Goal: Transaction & Acquisition: Purchase product/service

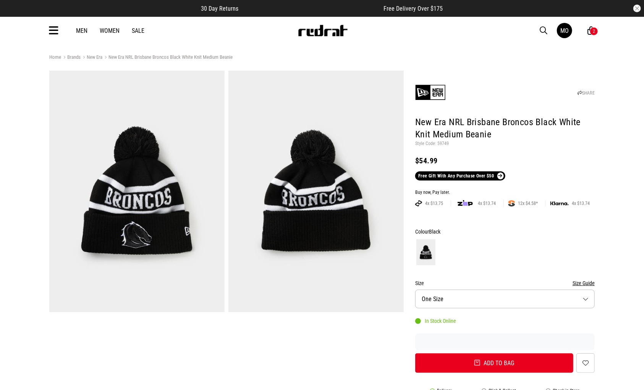
click at [56, 32] on icon at bounding box center [54, 30] width 10 height 13
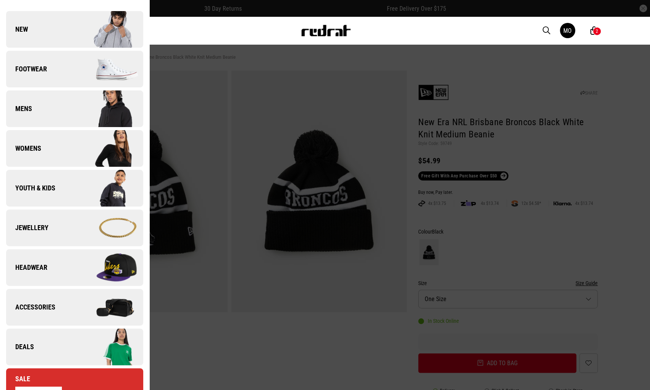
scroll to position [76, 0]
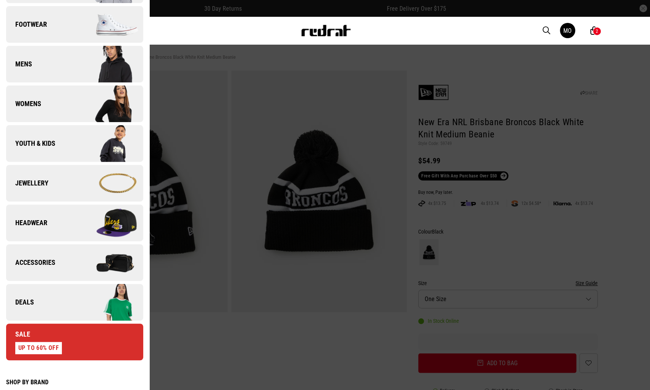
click at [86, 275] on img at bounding box center [108, 263] width 68 height 38
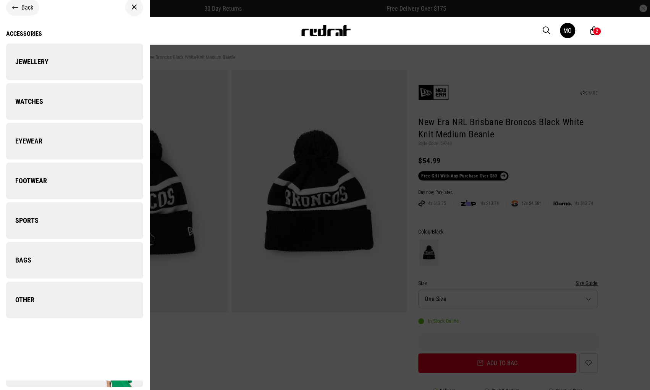
scroll to position [0, 0]
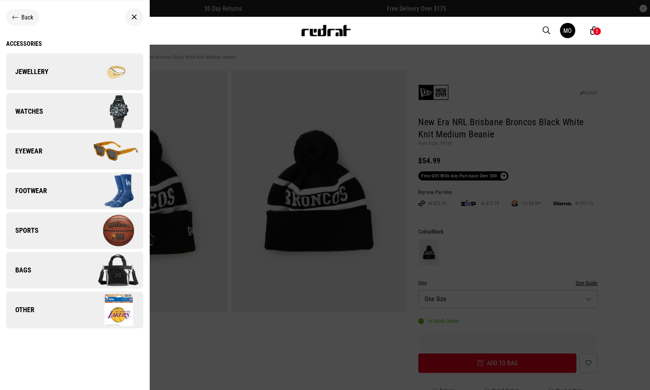
click at [86, 273] on img at bounding box center [108, 270] width 68 height 38
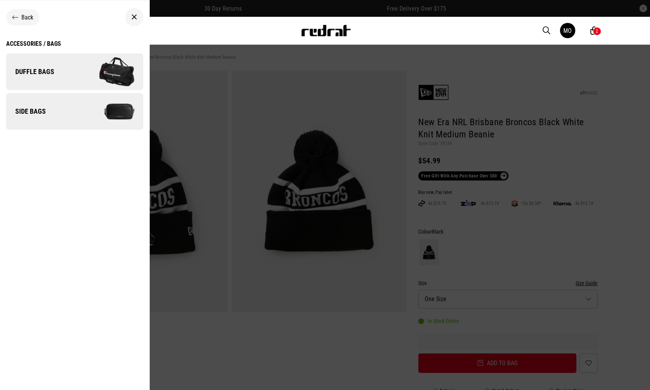
click at [75, 110] on img at bounding box center [108, 111] width 68 height 38
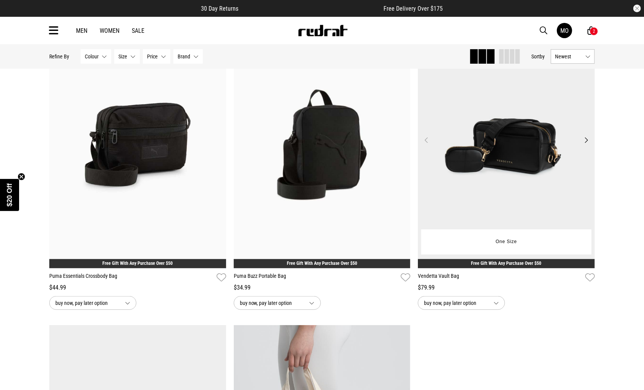
scroll to position [115, 0]
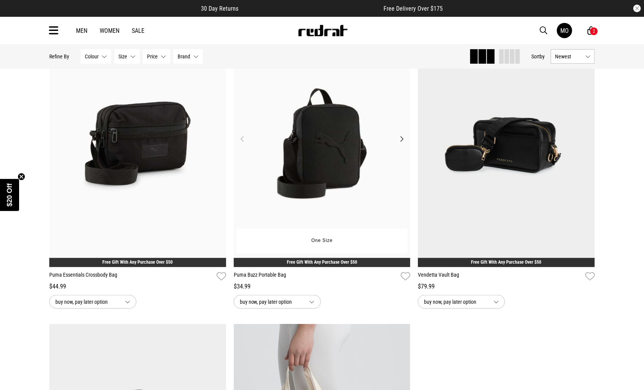
click at [399, 140] on button "Next" at bounding box center [402, 138] width 10 height 9
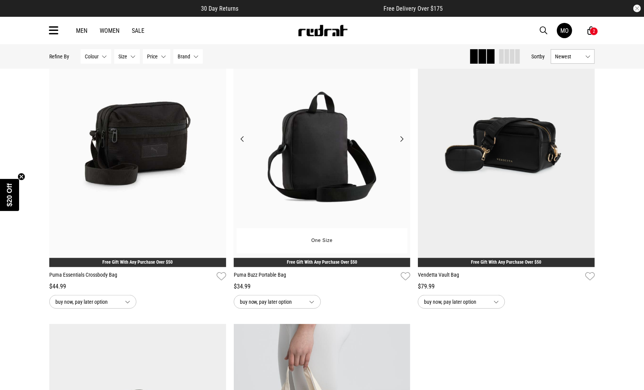
click at [399, 140] on button "Next" at bounding box center [402, 138] width 10 height 9
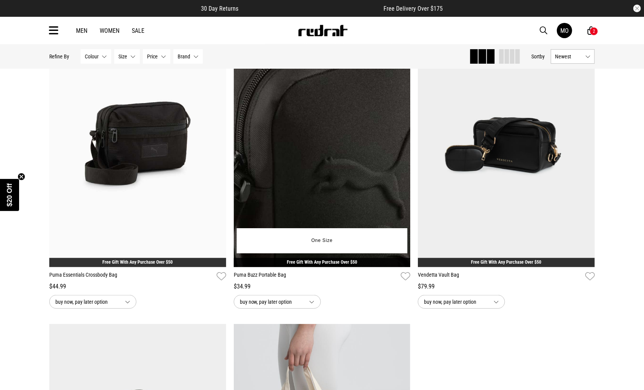
click at [399, 140] on button "Next" at bounding box center [402, 138] width 10 height 9
click at [404, 138] on button "Next" at bounding box center [402, 138] width 10 height 9
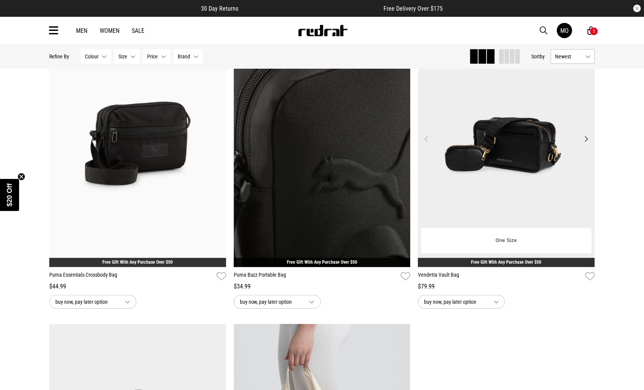
click at [586, 137] on button "Next" at bounding box center [586, 138] width 10 height 9
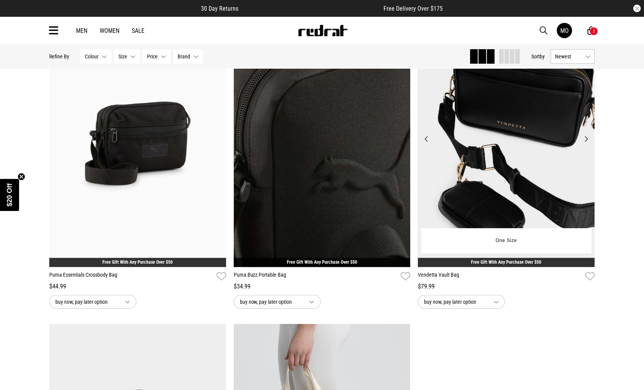
click at [586, 137] on button "Next" at bounding box center [586, 138] width 10 height 9
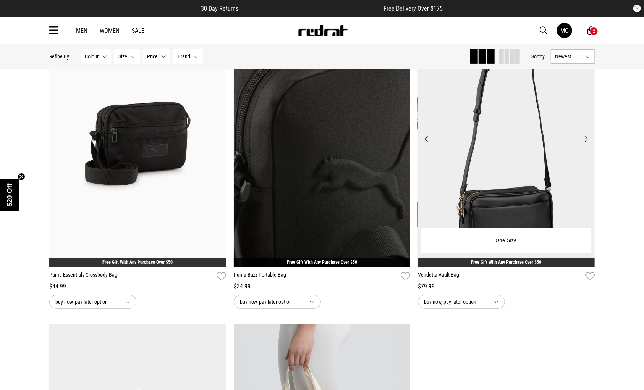
click at [586, 137] on button "Next" at bounding box center [586, 138] width 10 height 9
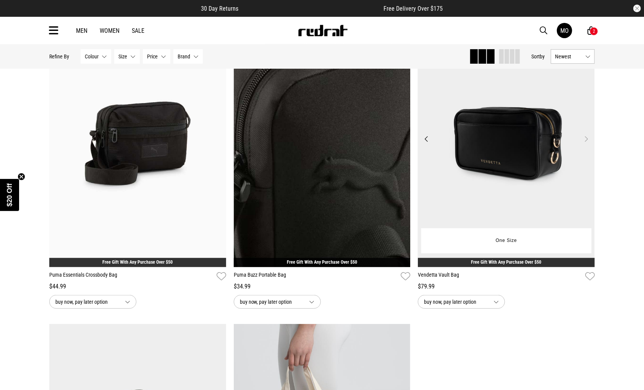
click at [586, 137] on button "Next" at bounding box center [586, 138] width 10 height 9
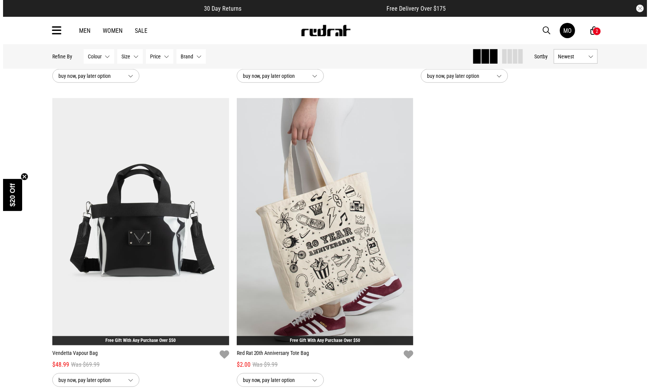
scroll to position [344, 0]
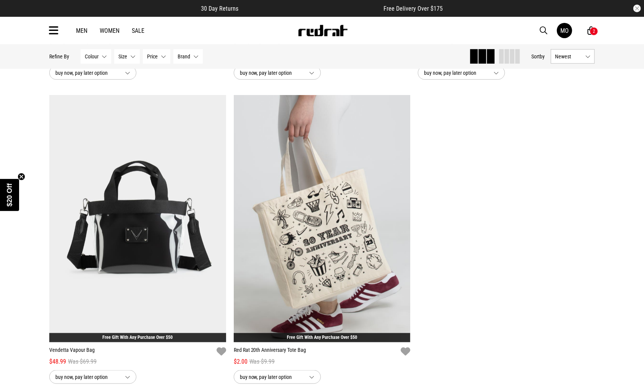
click at [53, 29] on icon at bounding box center [54, 30] width 10 height 13
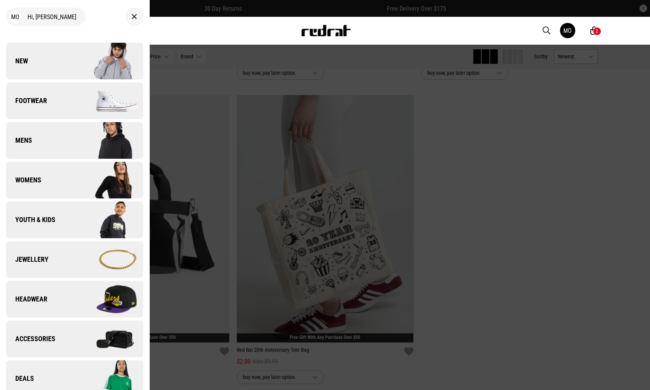
click at [65, 258] on link "Jewellery" at bounding box center [74, 259] width 137 height 37
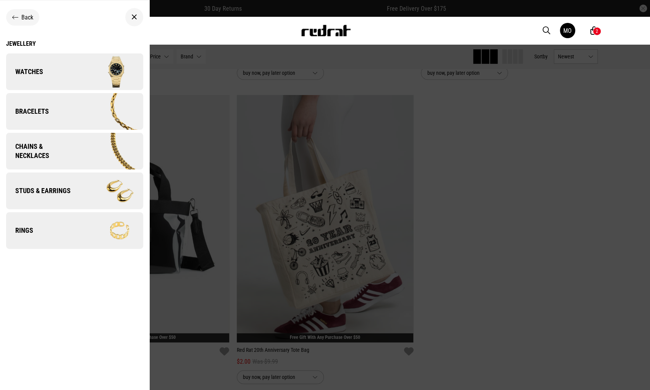
click at [101, 201] on img at bounding box center [108, 191] width 68 height 38
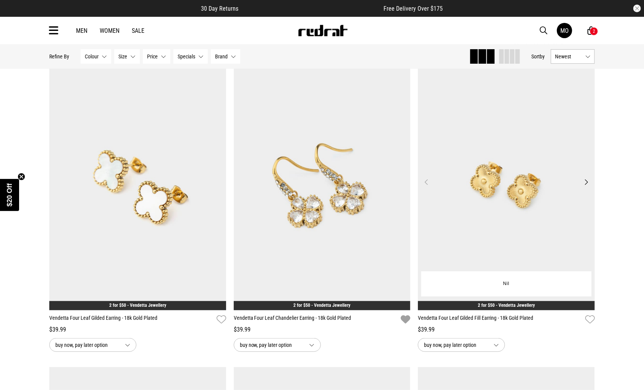
scroll to position [76, 0]
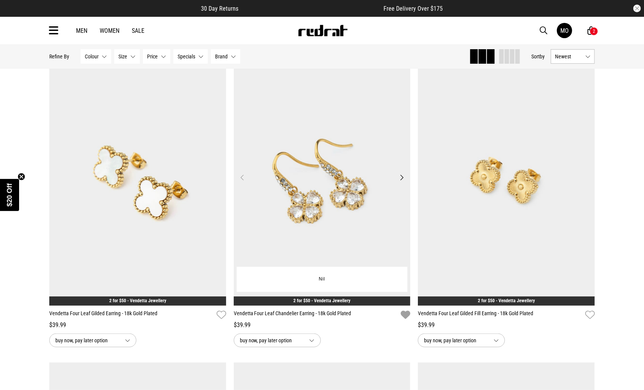
click at [399, 177] on button "Next" at bounding box center [402, 177] width 10 height 9
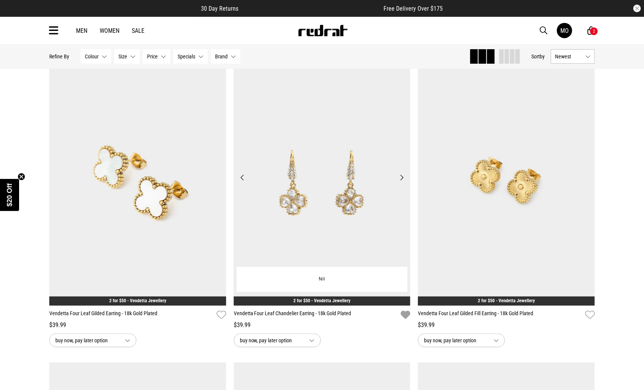
click at [399, 177] on button "Next" at bounding box center [402, 177] width 10 height 9
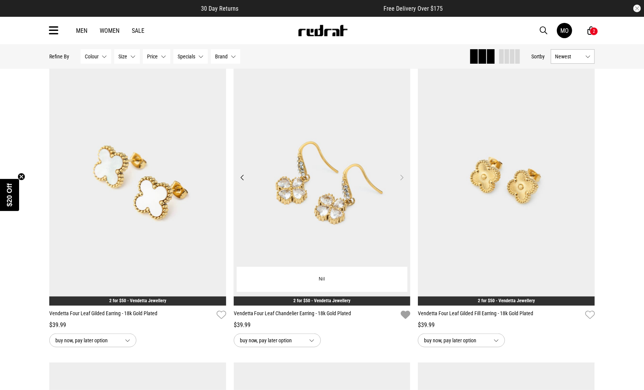
click at [328, 213] on img at bounding box center [322, 181] width 177 height 247
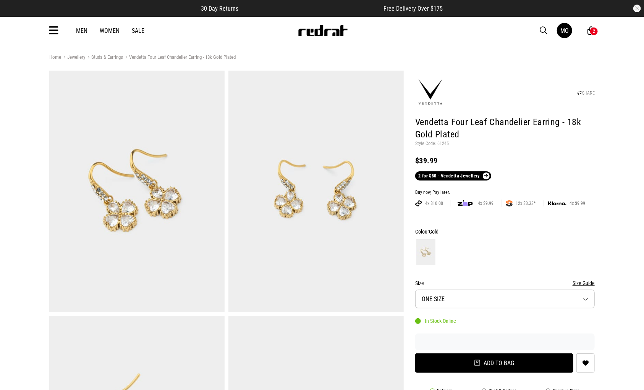
click at [523, 367] on button "Add to bag" at bounding box center [494, 363] width 158 height 19
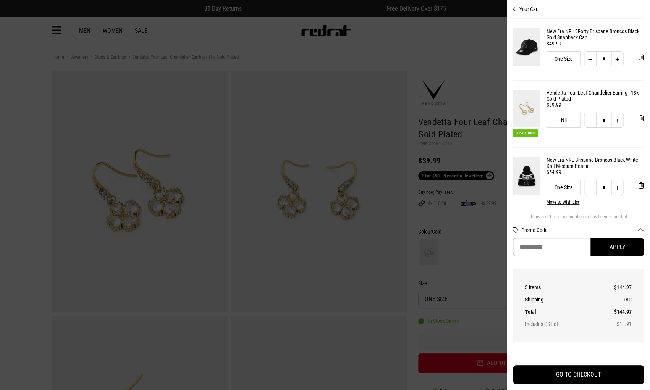
click at [402, 44] on div at bounding box center [325, 195] width 650 height 390
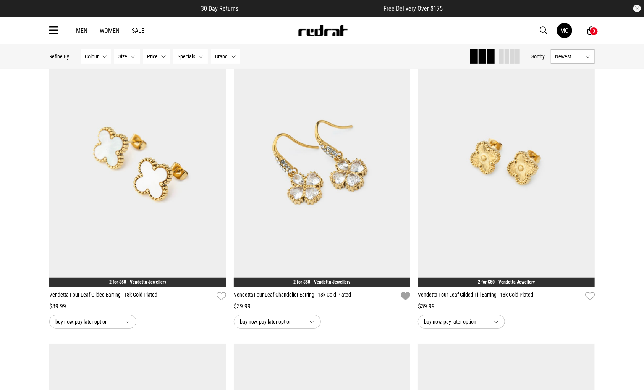
scroll to position [136, 0]
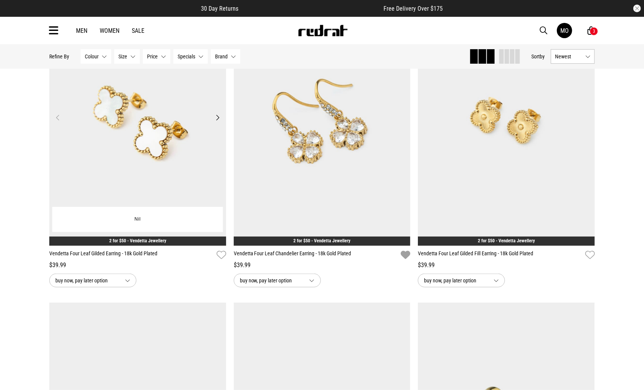
click at [218, 117] on button "Next" at bounding box center [218, 117] width 10 height 9
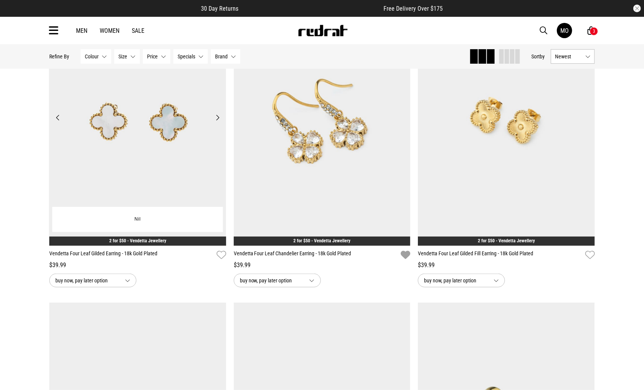
click at [218, 117] on button "Next" at bounding box center [218, 117] width 10 height 9
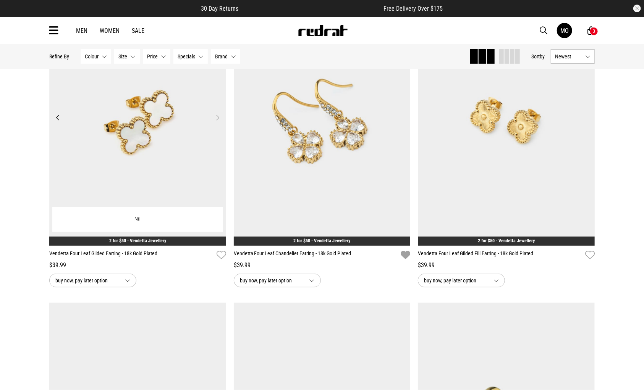
click at [218, 117] on button "Next" at bounding box center [218, 117] width 10 height 9
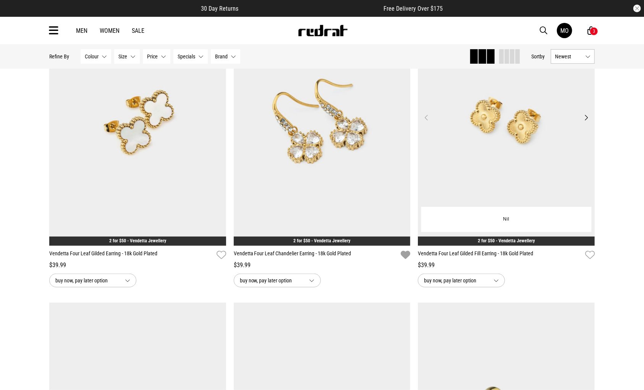
click at [583, 117] on button "Next" at bounding box center [586, 117] width 10 height 9
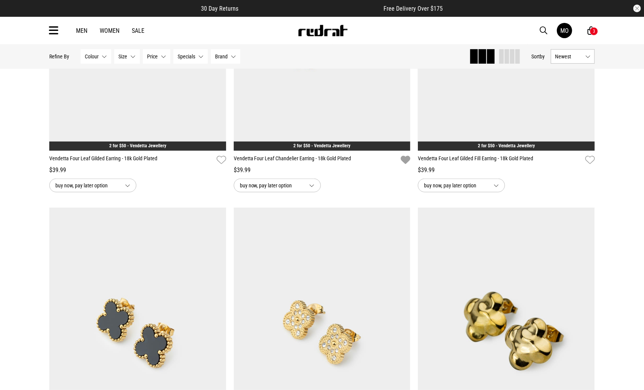
scroll to position [327, 0]
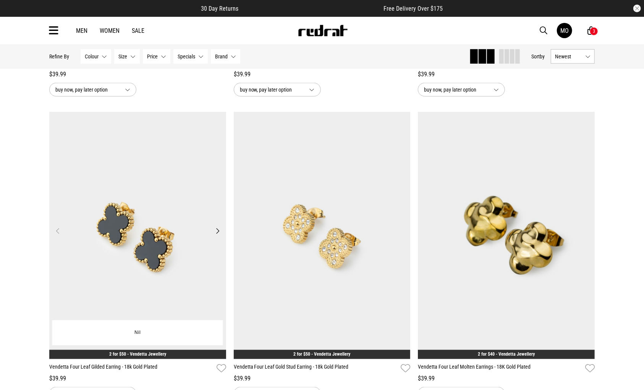
click at [216, 229] on button "Next" at bounding box center [218, 230] width 10 height 9
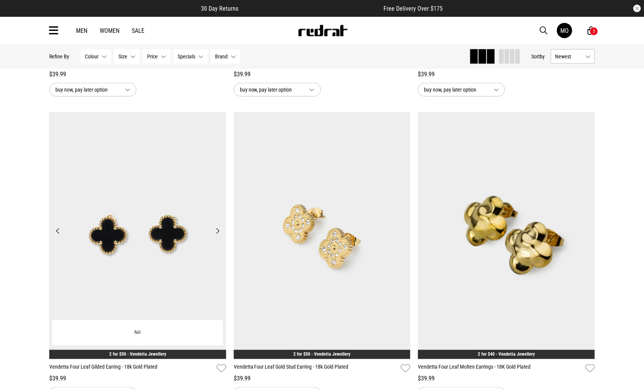
click at [216, 229] on button "Next" at bounding box center [218, 230] width 10 height 9
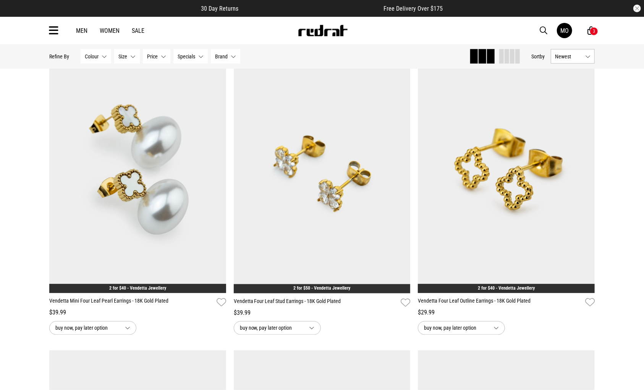
scroll to position [709, 0]
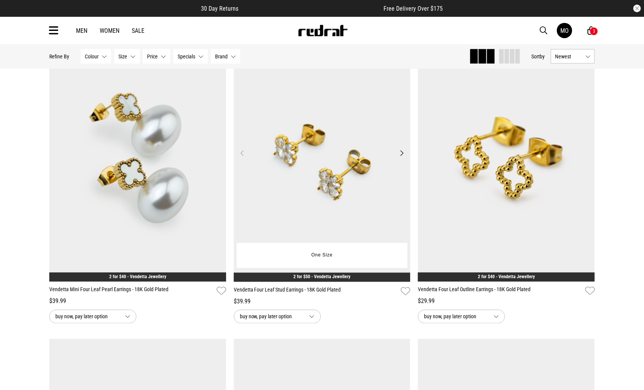
click at [403, 157] on button "Next" at bounding box center [402, 153] width 10 height 9
